Goal: Obtain resource: Download file/media

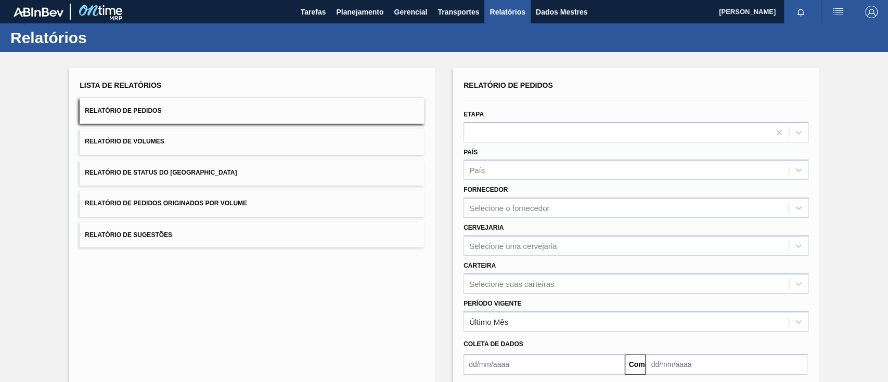
click at [224, 206] on font "Relatório de Pedidos Originados por Volume" at bounding box center [166, 203] width 162 height 7
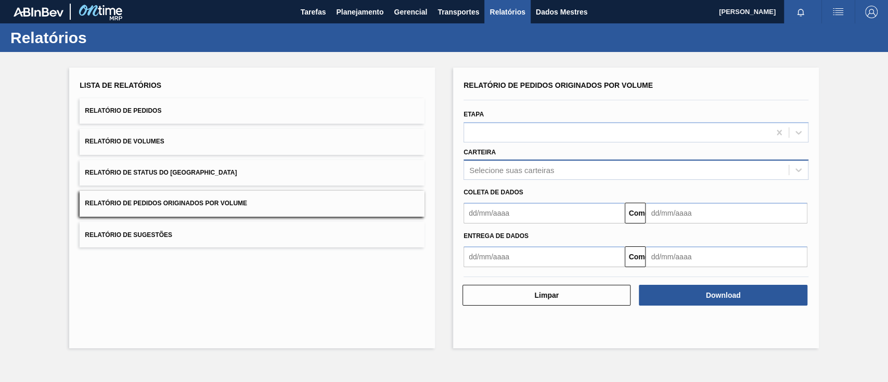
click at [566, 171] on div "Selecione suas carteiras" at bounding box center [626, 170] width 325 height 15
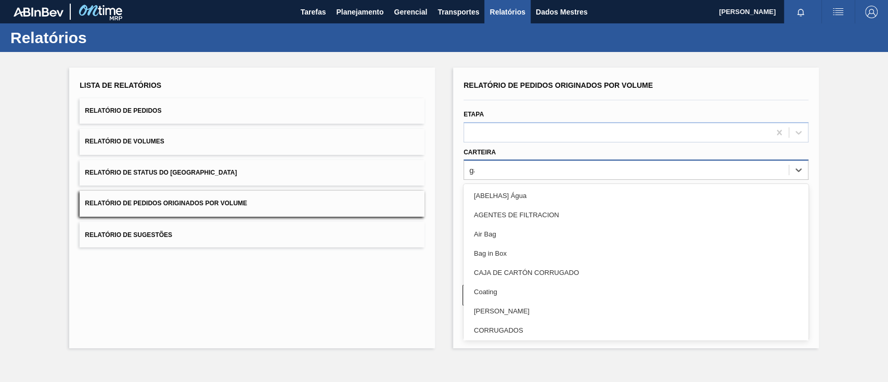
type input "gar"
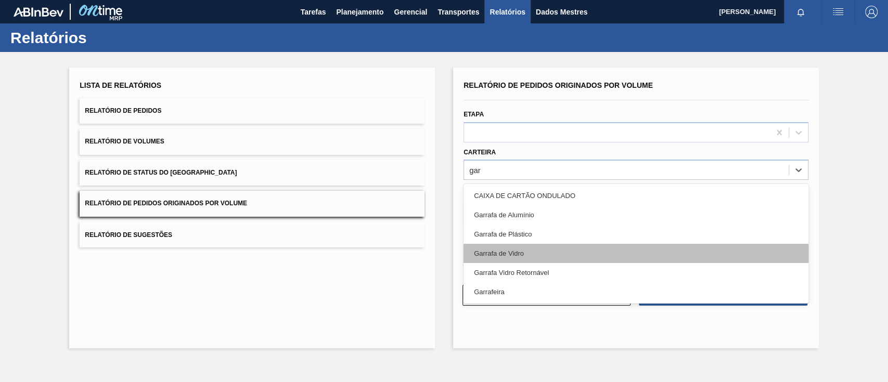
click at [535, 251] on div "Garrafa de Vidro" at bounding box center [636, 253] width 345 height 19
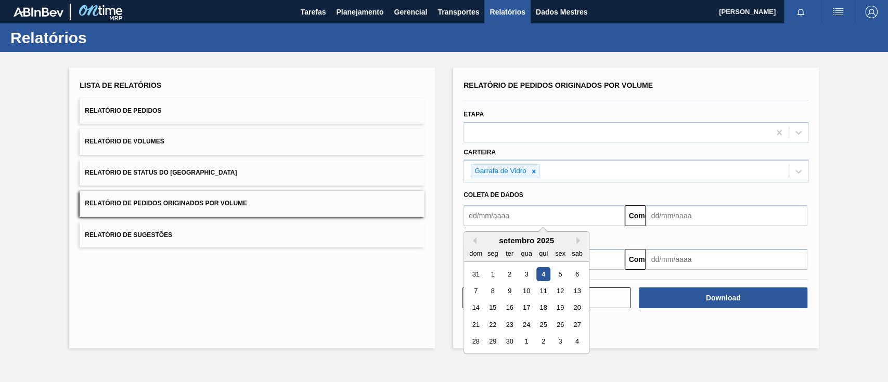
click at [516, 215] on input "text" at bounding box center [544, 216] width 161 height 21
click at [487, 273] on div "1" at bounding box center [493, 274] width 14 height 14
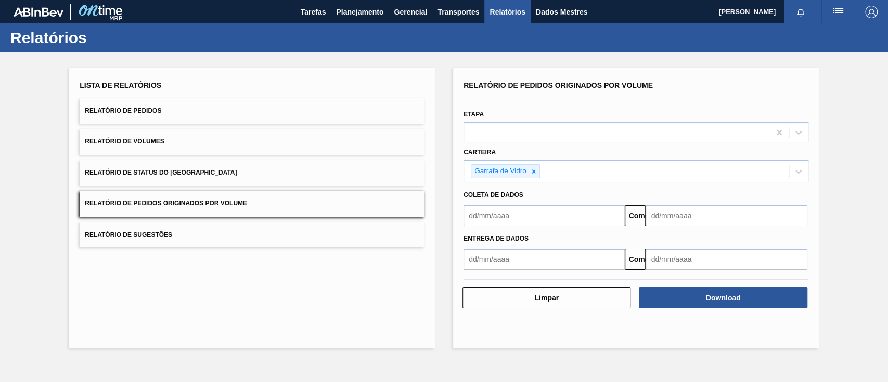
type input "01/09/2025"
click at [707, 222] on input "text" at bounding box center [726, 216] width 161 height 21
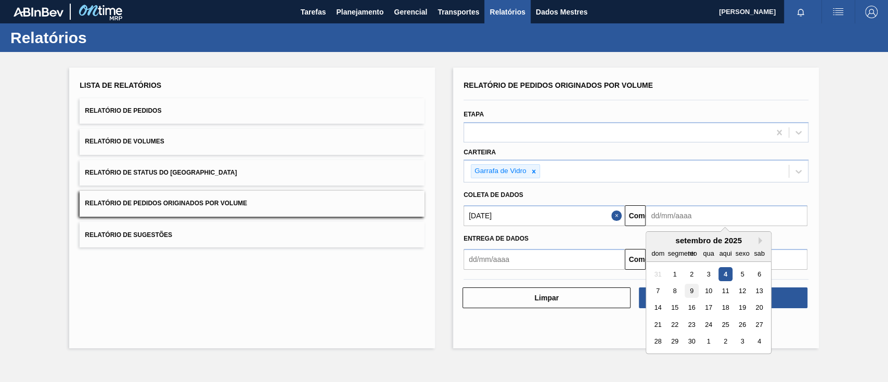
click at [695, 293] on div "9" at bounding box center [692, 291] width 14 height 14
type input "09/09/2025"
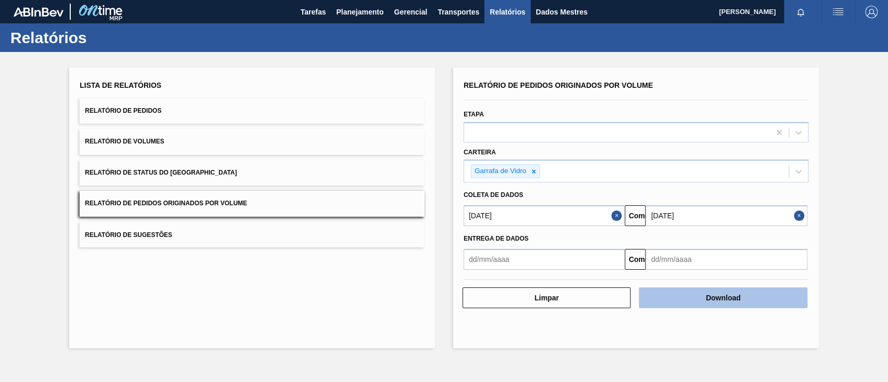
click at [723, 302] on button "Download" at bounding box center [723, 298] width 168 height 21
